Goal: Information Seeking & Learning: Check status

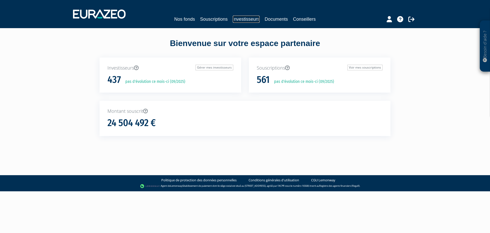
click at [247, 19] on link "Investisseurs" at bounding box center [246, 19] width 27 height 7
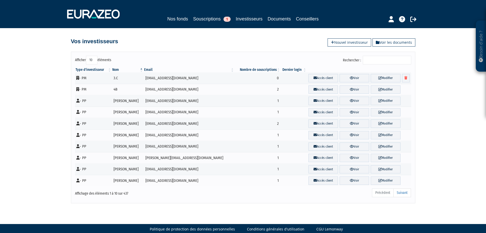
click at [393, 59] on input "Rechercher :" at bounding box center [387, 60] width 49 height 9
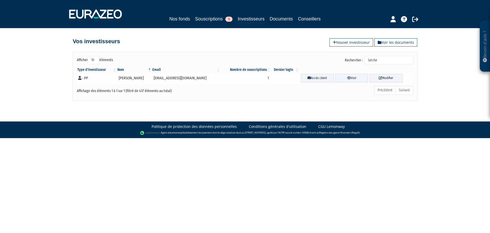
type input "latche"
click at [347, 77] on link "Voir" at bounding box center [352, 78] width 33 height 8
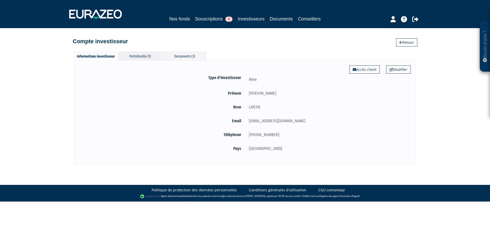
click at [129, 58] on div "Portefeuille (1)" at bounding box center [139, 56] width 43 height 8
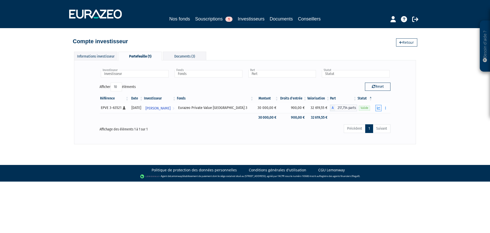
click at [378, 109] on icon "button" at bounding box center [378, 107] width 3 height 3
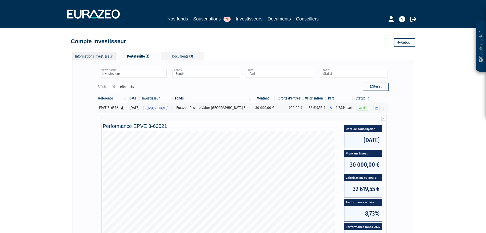
click at [97, 55] on div "Informations investisseur" at bounding box center [93, 56] width 43 height 8
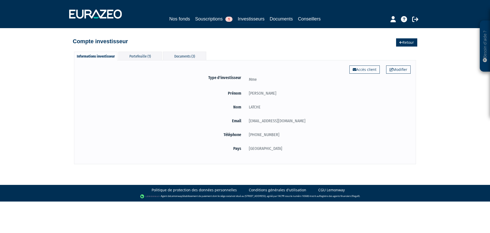
click at [413, 41] on link "Retour" at bounding box center [406, 42] width 21 height 8
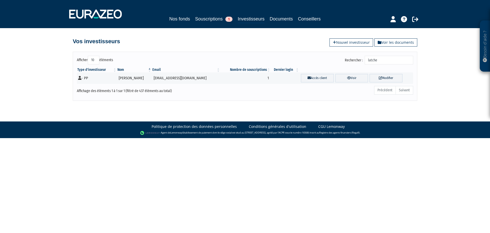
click at [353, 65] on div "Rechercher : latche" at bounding box center [331, 61] width 164 height 10
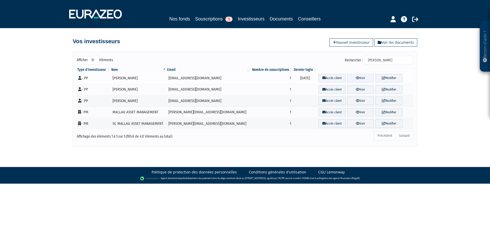
type input "gilles"
click at [356, 77] on icon at bounding box center [358, 77] width 4 height 3
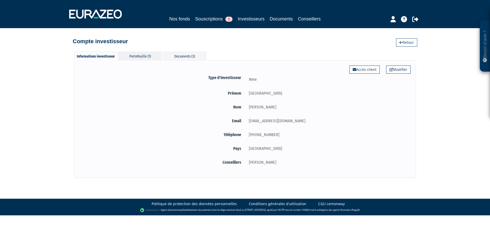
click at [135, 57] on div "Portefeuille (1)" at bounding box center [139, 56] width 43 height 8
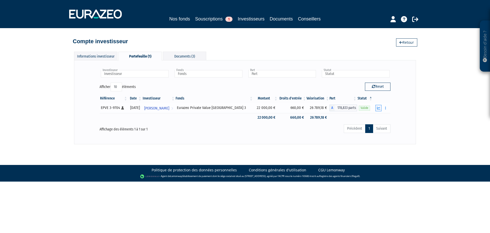
click at [381, 107] on button "button" at bounding box center [379, 108] width 6 height 6
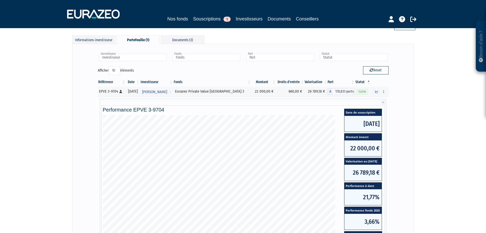
scroll to position [26, 0]
